Goal: Transaction & Acquisition: Purchase product/service

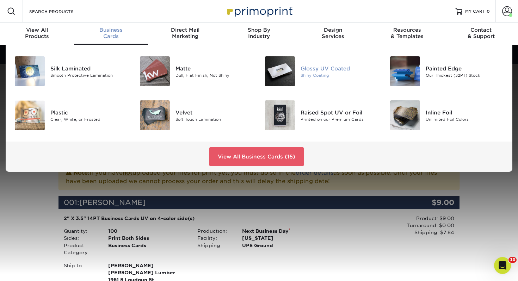
click at [294, 60] on img at bounding box center [280, 71] width 30 height 30
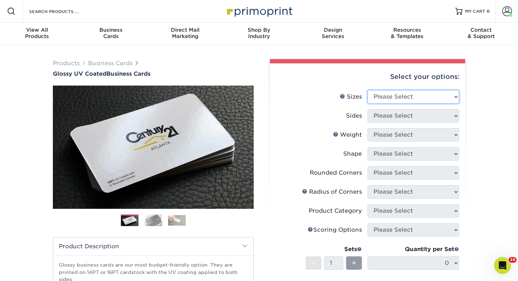
click at [394, 92] on select "Please Select 1.5" x 3.5" - Mini 1.75" x 3.5" - Mini 2" x 2" - Square 2" x 3" -…" at bounding box center [414, 96] width 92 height 13
click at [405, 97] on select "Please Select 1.5" x 3.5" - Mini 1.75" x 3.5" - Mini 2" x 2" - Square 2" x 3" -…" at bounding box center [414, 96] width 92 height 13
select select "2.00x3.50"
click at [368, 90] on select "Please Select 1.5" x 3.5" - Mini 1.75" x 3.5" - Mini 2" x 2" - Square 2" x 3" -…" at bounding box center [414, 96] width 92 height 13
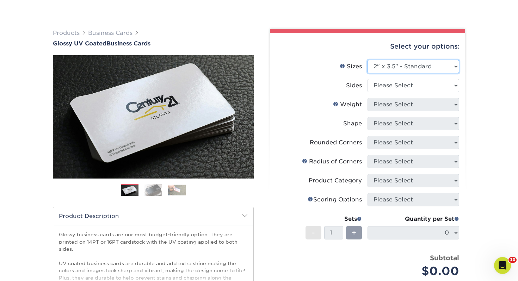
scroll to position [37, 0]
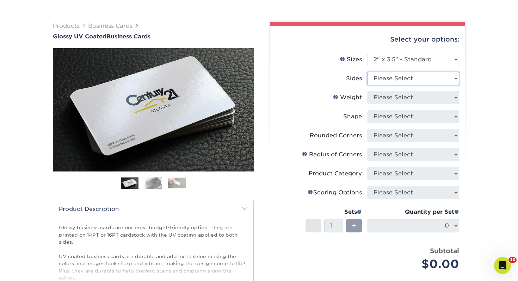
click at [387, 79] on select "Please Select Print Both Sides Print Front Only" at bounding box center [414, 78] width 92 height 13
select select "13abbda7-1d64-4f25-8bb2-c179b224825d"
click at [368, 72] on select "Please Select Print Both Sides Print Front Only" at bounding box center [414, 78] width 92 height 13
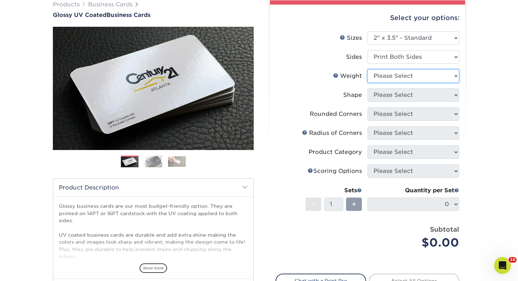
click at [404, 76] on select "Please Select 16PT 14PT" at bounding box center [414, 75] width 92 height 13
select select "14PT"
click at [368, 69] on select "Please Select 16PT 14PT" at bounding box center [414, 75] width 92 height 13
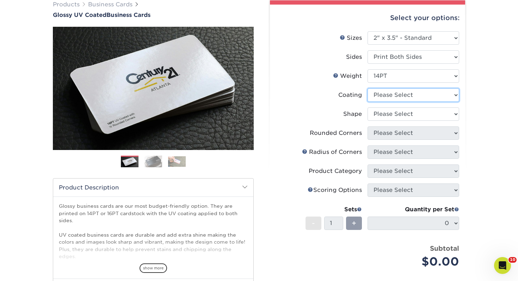
click at [380, 94] on select at bounding box center [414, 94] width 92 height 13
select select "ae367451-b2b8-45df-a344-0f05b6a12993"
click at [368, 88] on select at bounding box center [414, 94] width 92 height 13
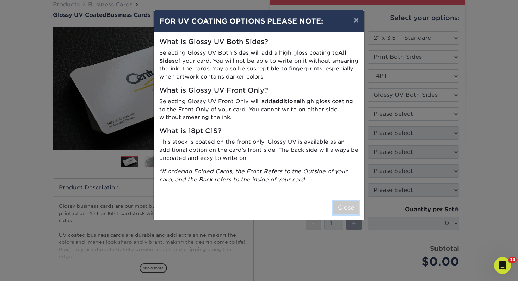
click at [347, 213] on button "Close" at bounding box center [345, 207] width 25 height 13
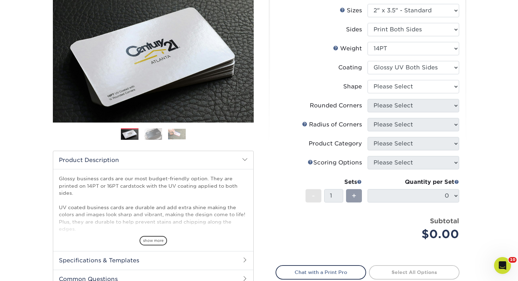
scroll to position [117, 0]
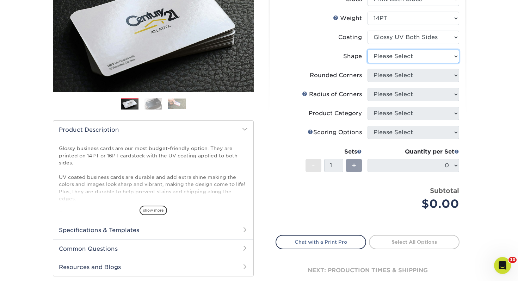
click at [415, 54] on select "Please Select Standard" at bounding box center [414, 56] width 92 height 13
select select "standard"
click at [368, 50] on select "Please Select Standard" at bounding box center [414, 56] width 92 height 13
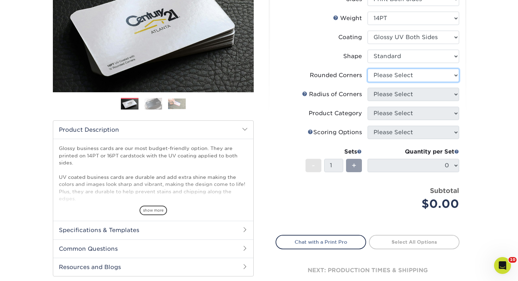
click at [404, 73] on select "Please Select Yes - Round 2 Corners Yes - Round 4 Corners No" at bounding box center [414, 75] width 92 height 13
select select "0"
click at [368, 69] on select "Please Select Yes - Round 2 Corners Yes - Round 4 Corners No" at bounding box center [414, 75] width 92 height 13
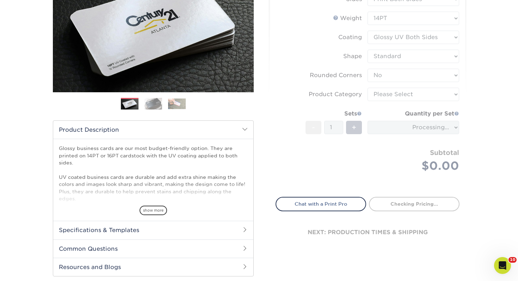
click at [387, 95] on form "Sizes Help Sizes Please Select 1.5" x 3.5" - Mini 1.75" x 3.5" - Mini 2" x 2" -…" at bounding box center [368, 81] width 184 height 215
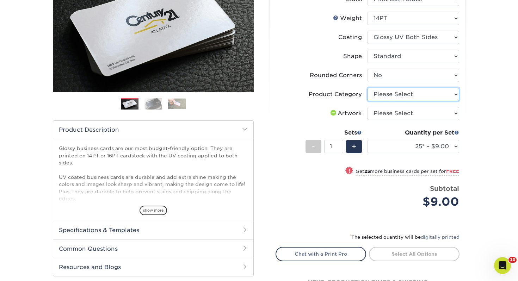
click at [387, 95] on select "Please Select Business Cards" at bounding box center [414, 94] width 92 height 13
select select "3b5148f1-0588-4f88-a218-97bcfdce65c1"
click at [368, 88] on select "Please Select Business Cards" at bounding box center [414, 94] width 92 height 13
click at [390, 117] on select "Please Select I will upload files I need a design - $100" at bounding box center [414, 113] width 92 height 13
select select "upload"
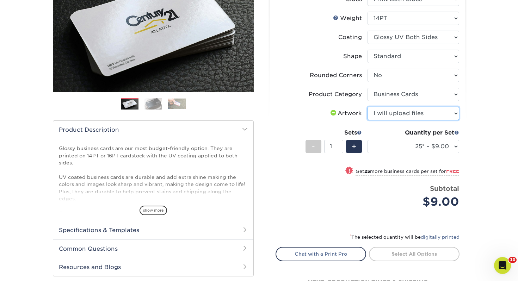
click at [368, 107] on select "Please Select I will upload files I need a design - $100" at bounding box center [414, 113] width 92 height 13
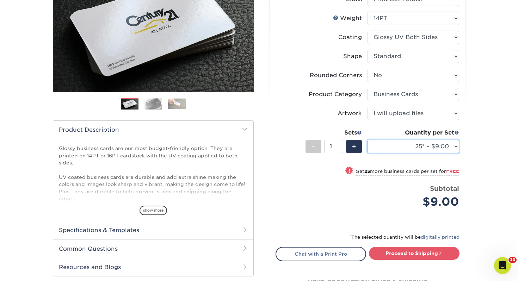
click at [391, 147] on select "25* – $9.00 50* – $9.00 100* – $9.00 250* – $17.00 500 – $33.00 1000 – $42.00 2…" at bounding box center [414, 146] width 92 height 13
select select "250* – $17.00"
click at [368, 140] on select "25* – $9.00 50* – $9.00 100* – $9.00 250* – $17.00 500 – $33.00 1000 – $42.00 2…" at bounding box center [414, 146] width 92 height 13
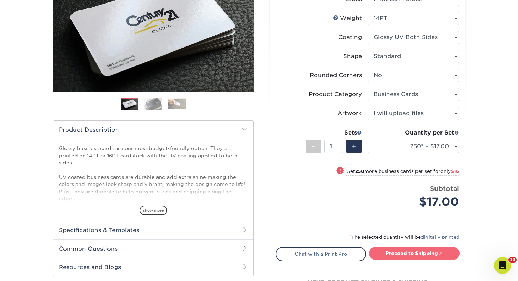
click at [421, 248] on link "Proceed to Shipping" at bounding box center [414, 253] width 91 height 13
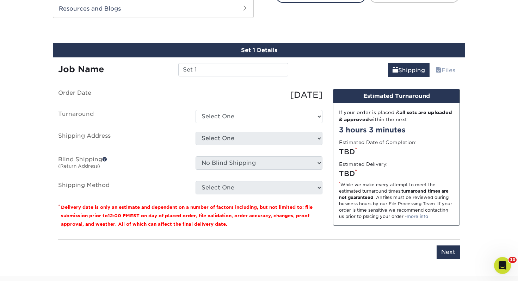
scroll to position [383, 0]
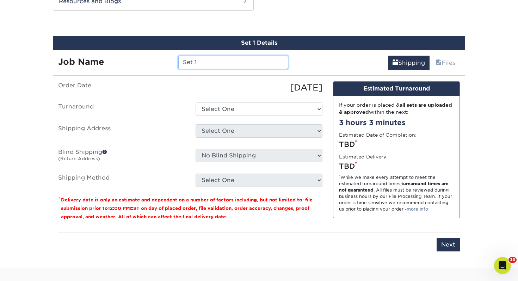
drag, startPoint x: 241, startPoint y: 64, endPoint x: 94, endPoint y: 48, distance: 147.5
click at [94, 48] on div "Set 1 Details Job Name Set 1 Shipping Files You've choosen mailing services! If…" at bounding box center [259, 148] width 412 height 224
type input "[PERSON_NAME]"
click at [223, 116] on ul "Order Date 09/15/2025 Turnaround Select One 2-4 Business Days 2 Day Next Busine…" at bounding box center [190, 134] width 264 height 106
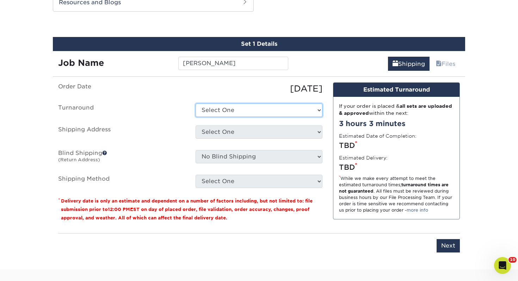
click at [222, 114] on select "Select One 2-4 Business Days 2 Day Next Business Day" at bounding box center [259, 110] width 127 height 13
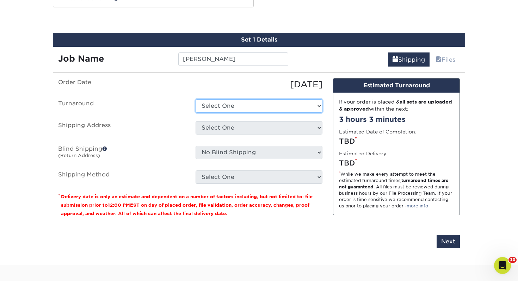
select select "0d2015eb-ac6c-4252-b2f1-1c5560e96a65"
click at [196, 99] on select "Select One 2-4 Business Days 2 Day Next Business Day" at bounding box center [259, 105] width 127 height 13
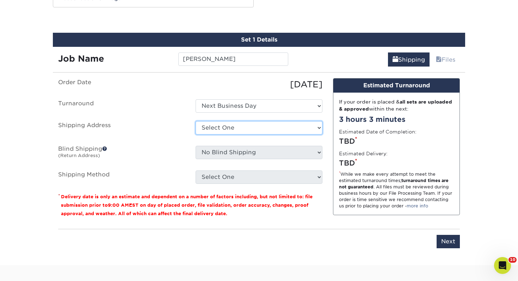
click at [227, 128] on select "Select One Adrian, MI Akron, OH" at bounding box center [259, 127] width 127 height 13
select select "277447"
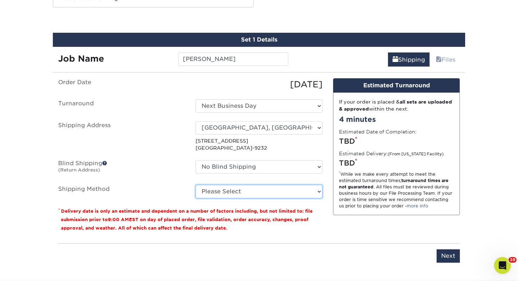
click at [201, 189] on select "Please Select Ground Shipping (+$7.84) 3 Day Shipping Service (+$15.34) 2 Day A…" at bounding box center [259, 191] width 127 height 13
select select "03"
click at [196, 185] on select "Please Select Ground Shipping (+$7.84) 3 Day Shipping Service (+$15.34) 2 Day A…" at bounding box center [259, 191] width 127 height 13
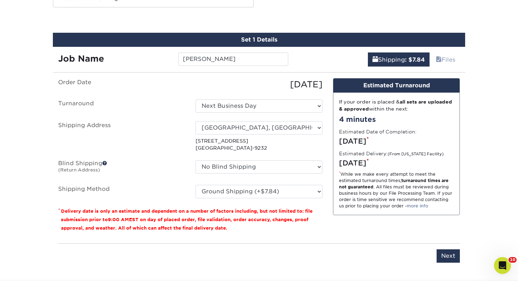
click at [448, 247] on div "Please enter job name and select desired turnaround time, shipping address and …" at bounding box center [259, 253] width 402 height 19
drag, startPoint x: 449, startPoint y: 251, endPoint x: 433, endPoint y: 241, distance: 18.8
click at [449, 251] on input "Next" at bounding box center [448, 256] width 23 height 13
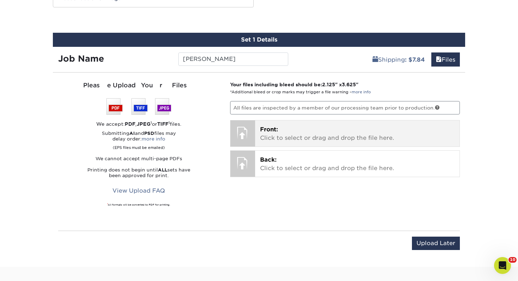
click at [288, 130] on p "Front: Click to select or drag and drop the file here." at bounding box center [357, 134] width 195 height 17
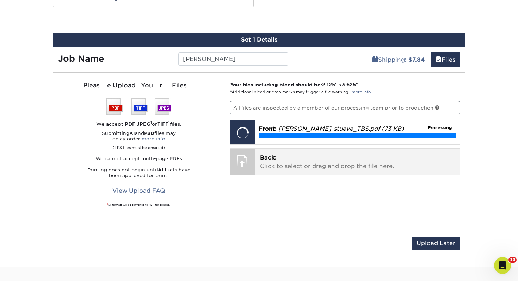
click at [319, 162] on p "Back: Click to select or drag and drop the file here." at bounding box center [357, 162] width 195 height 17
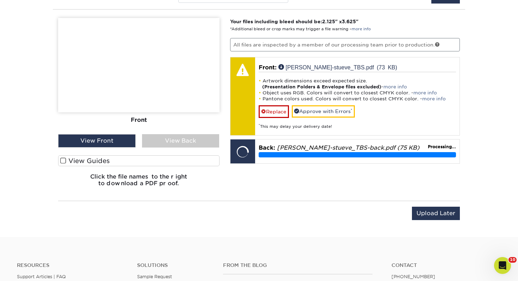
scroll to position [424, 0]
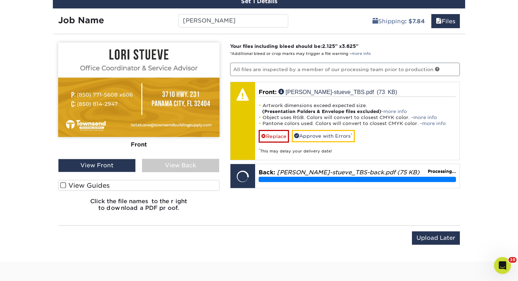
click at [140, 190] on label "View Guides" at bounding box center [138, 185] width 161 height 11
click at [0, 0] on input "View Guides" at bounding box center [0, 0] width 0 height 0
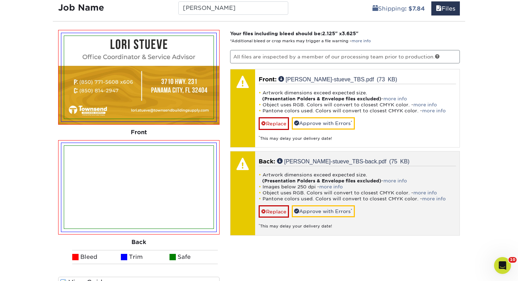
scroll to position [443, 0]
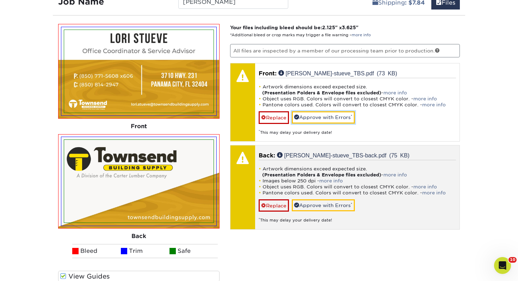
drag, startPoint x: 345, startPoint y: 121, endPoint x: 344, endPoint y: 163, distance: 42.3
click at [345, 121] on link "Approve with Errors *" at bounding box center [323, 117] width 63 height 12
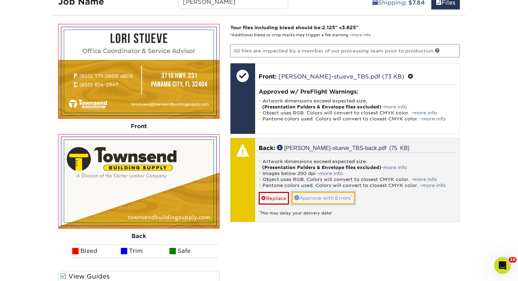
click at [334, 196] on link "Approve with Errors *" at bounding box center [323, 198] width 63 height 12
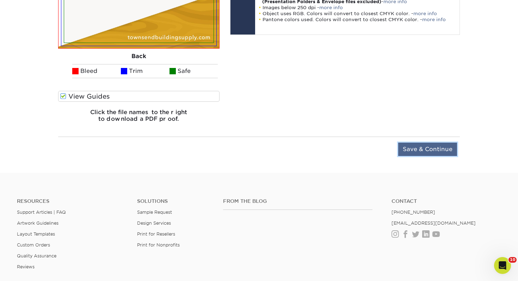
click at [423, 149] on input "Save & Continue" at bounding box center [427, 149] width 59 height 13
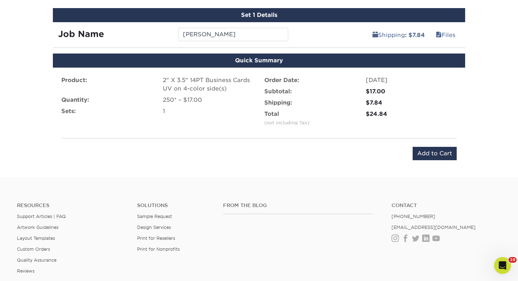
scroll to position [400, 0]
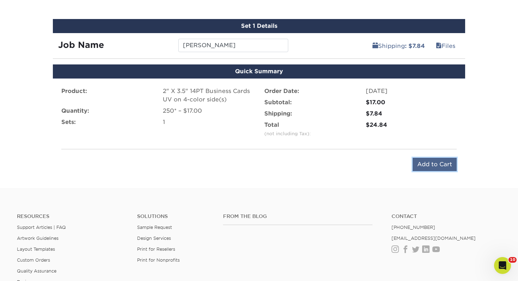
click at [435, 163] on input "Add to Cart" at bounding box center [435, 164] width 44 height 13
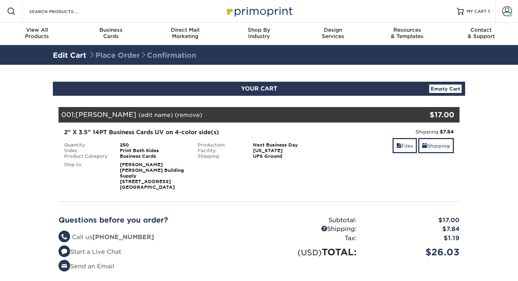
select select "277447"
click at [435, 162] on div "Shipping: $7.84 Discount: - $0.00 Files Shipping" at bounding box center [393, 159] width 134 height 62
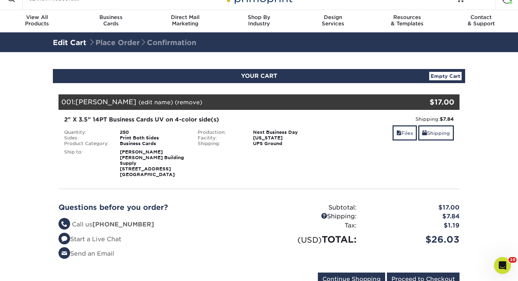
scroll to position [16, 0]
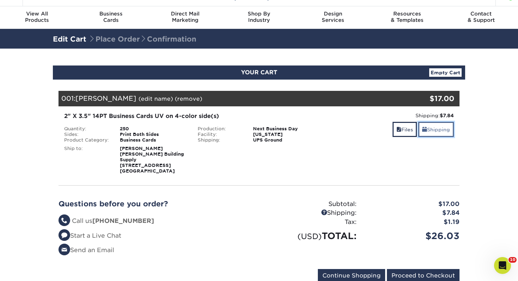
click at [430, 133] on link "Shipping" at bounding box center [436, 129] width 36 height 15
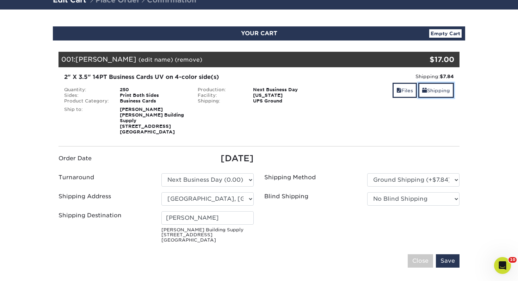
scroll to position [55, 0]
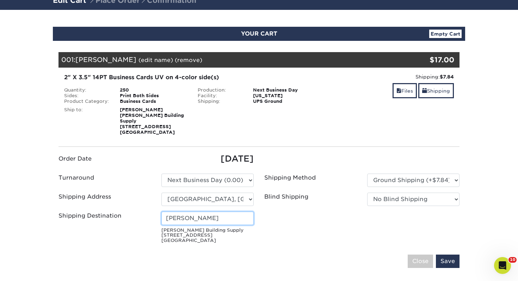
drag, startPoint x: 230, startPoint y: 209, endPoint x: 76, endPoint y: 207, distance: 153.4
click at [76, 212] on div "Shipping Destination [PERSON_NAME] [PERSON_NAME][GEOGRAPHIC_DATA] Supply [STREE…" at bounding box center [156, 229] width 206 height 35
type input "[PERSON_NAME]"
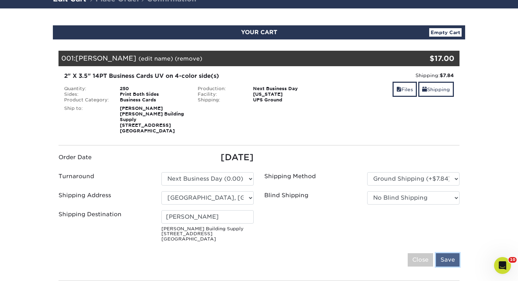
click at [436, 256] on input "Save" at bounding box center [448, 259] width 24 height 13
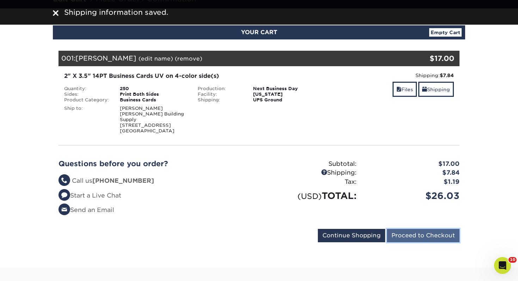
click at [429, 234] on input "Proceed to Checkout" at bounding box center [423, 235] width 73 height 13
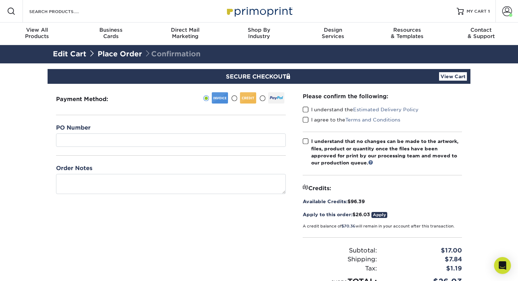
click at [84, 148] on div "PO Number" at bounding box center [171, 140] width 230 height 32
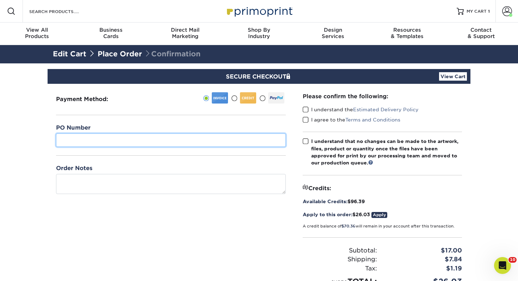
click at [87, 144] on input "text" at bounding box center [171, 140] width 230 height 13
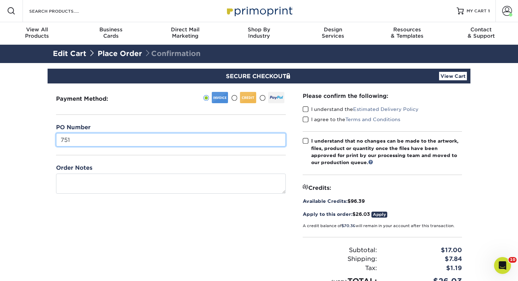
type input "751"
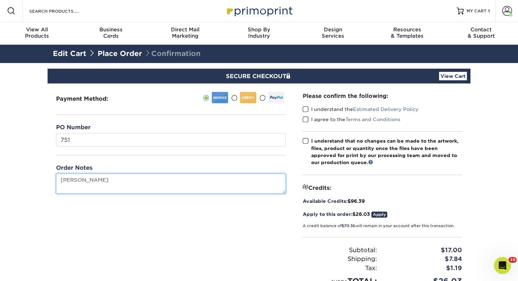
type textarea "Lori Stueve"
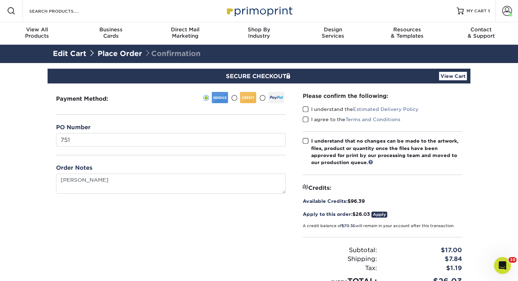
click at [310, 109] on label "I understand the Estimated Delivery Policy" at bounding box center [361, 109] width 116 height 7
click at [0, 0] on input "I understand the Estimated Delivery Policy" at bounding box center [0, 0] width 0 height 0
click at [307, 118] on span at bounding box center [306, 119] width 6 height 7
click at [0, 0] on input "I agree to the Terms and Conditions" at bounding box center [0, 0] width 0 height 0
click at [308, 132] on div "Please confirm the following: I understand the Estimated Delivery Policy I agre…" at bounding box center [382, 189] width 159 height 195
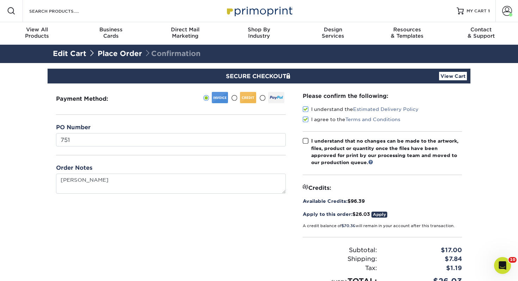
click at [308, 136] on div "Please confirm the following: I understand the Estimated Delivery Policy I agre…" at bounding box center [382, 189] width 159 height 195
click at [306, 140] on span at bounding box center [306, 141] width 6 height 7
click at [0, 0] on input "I understand that no changes can be made to the artwork, files, product or quan…" at bounding box center [0, 0] width 0 height 0
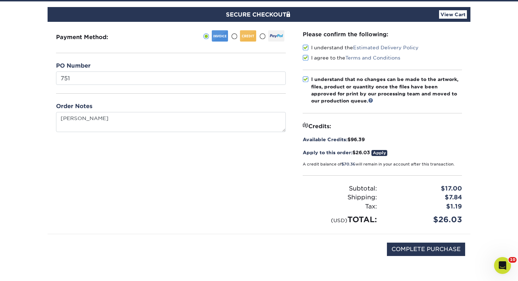
scroll to position [104, 0]
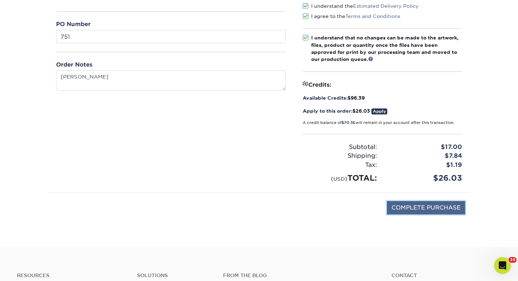
click at [415, 207] on input "COMPLETE PURCHASE" at bounding box center [426, 207] width 78 height 13
type input "PROCESSING, PLEASE WAIT..."
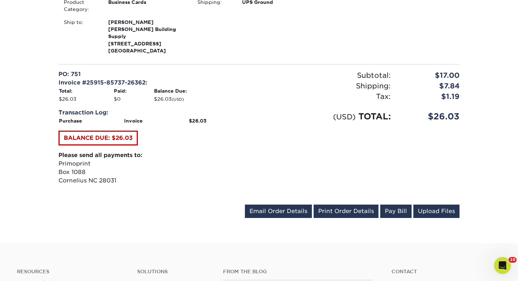
scroll to position [248, 0]
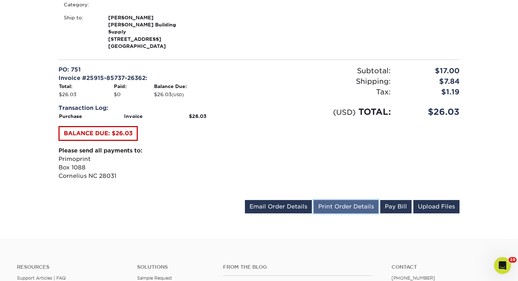
click at [340, 200] on link "Print Order Details" at bounding box center [346, 206] width 65 height 13
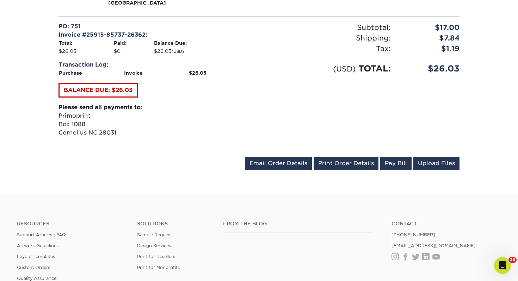
scroll to position [294, 0]
